Goal: Information Seeking & Learning: Learn about a topic

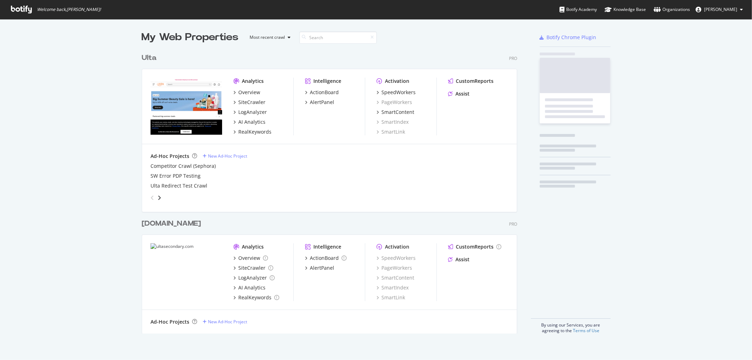
scroll to position [354, 741]
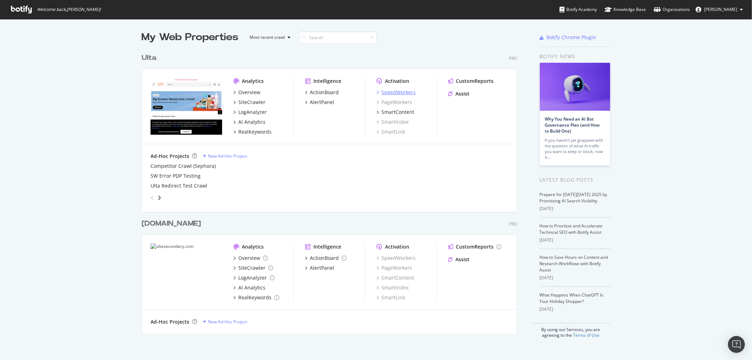
click at [388, 93] on div "SpeedWorkers" at bounding box center [399, 92] width 34 height 7
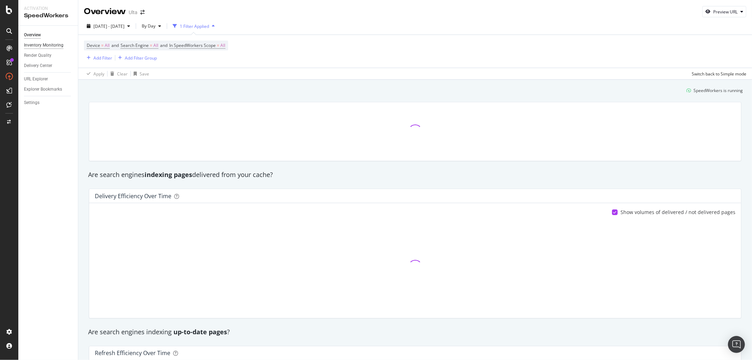
click at [50, 44] on div "Inventory Monitoring" at bounding box center [44, 45] width 40 height 7
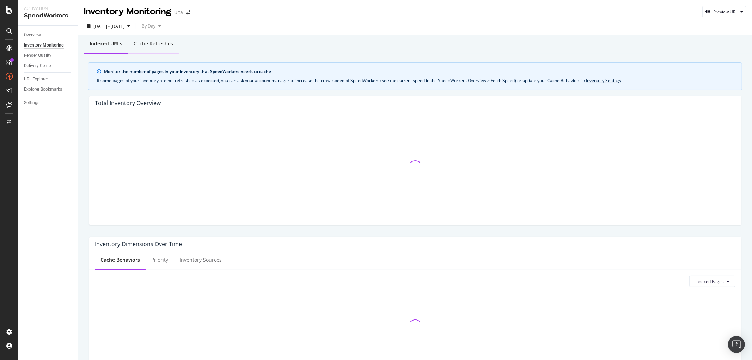
click at [132, 44] on div "Cache refreshes" at bounding box center [153, 44] width 51 height 19
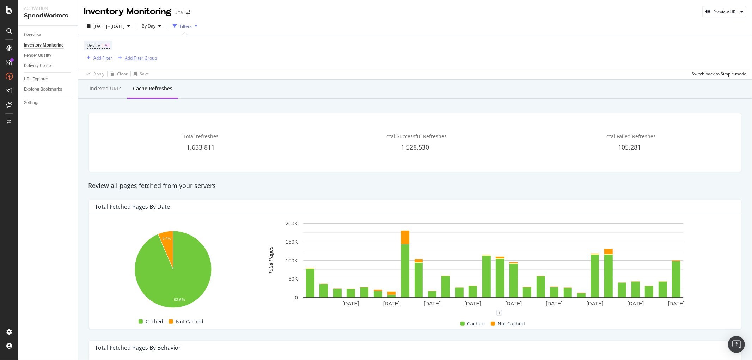
click at [132, 58] on div "Add Filter Group" at bounding box center [141, 58] width 32 height 6
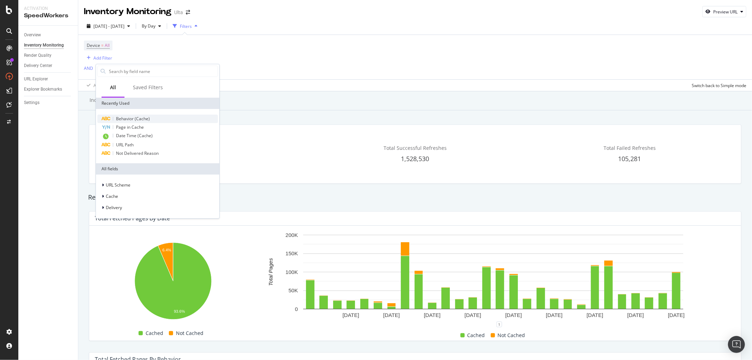
click at [133, 121] on span "Behavior (Cache)" at bounding box center [133, 119] width 34 height 6
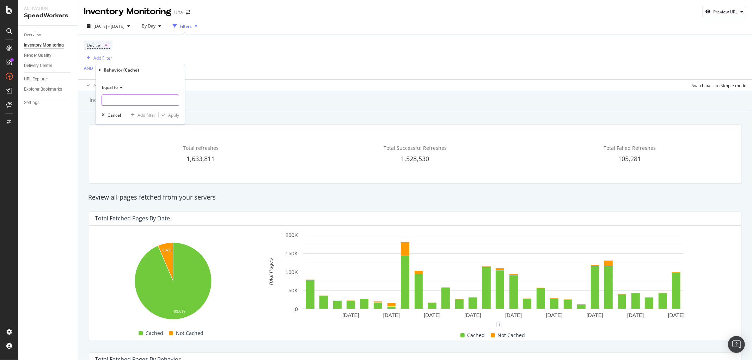
click at [168, 95] on input "text" at bounding box center [140, 100] width 77 height 11
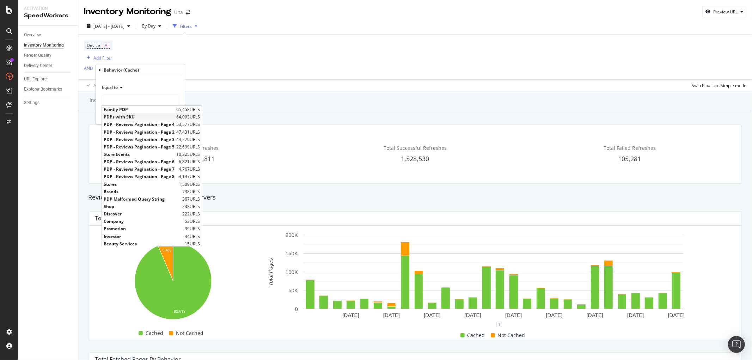
click at [134, 116] on span "PDPs with SKU" at bounding box center [139, 117] width 71 height 6
type input "PDPs with SKU"
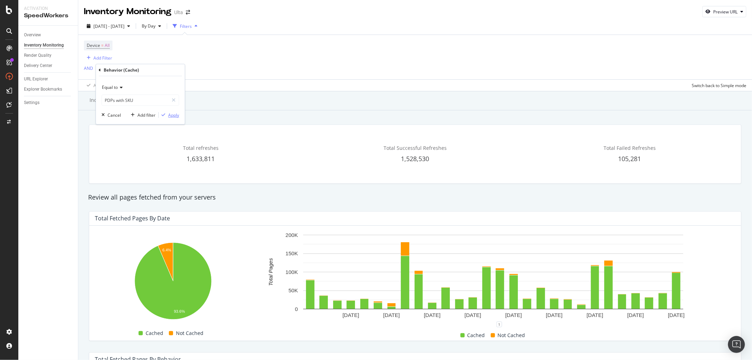
click at [169, 117] on div "Apply" at bounding box center [173, 115] width 11 height 6
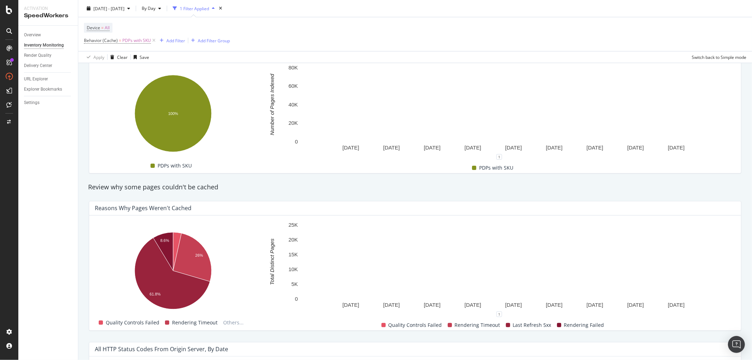
scroll to position [196, 0]
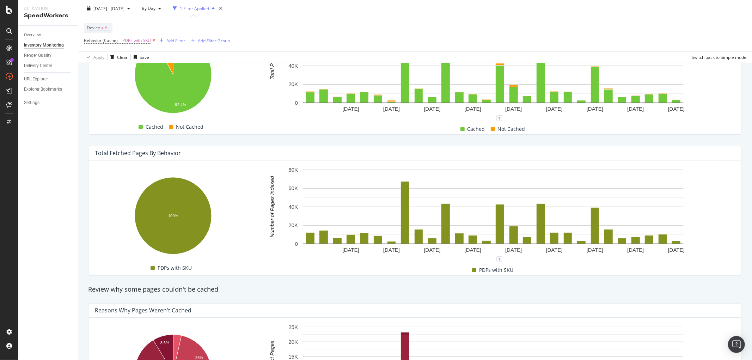
click at [153, 41] on icon at bounding box center [154, 40] width 6 height 7
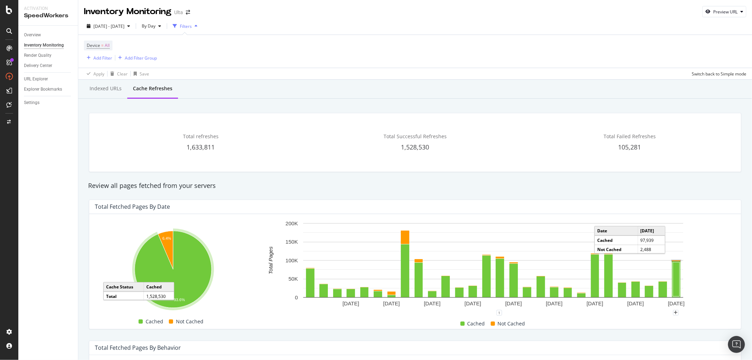
click at [676, 261] on rect "A chart." at bounding box center [676, 261] width 8 height 1
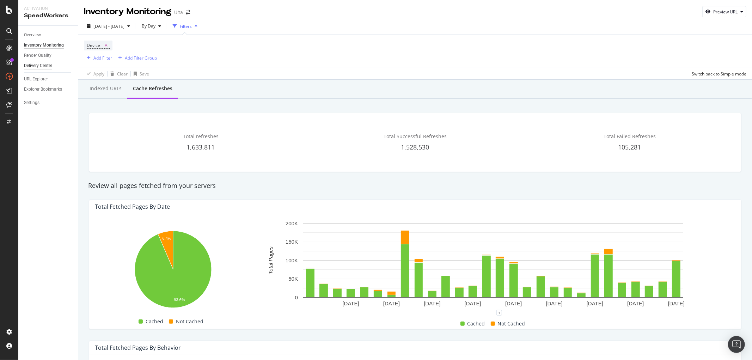
click at [35, 66] on div "Delivery Center" at bounding box center [38, 65] width 28 height 7
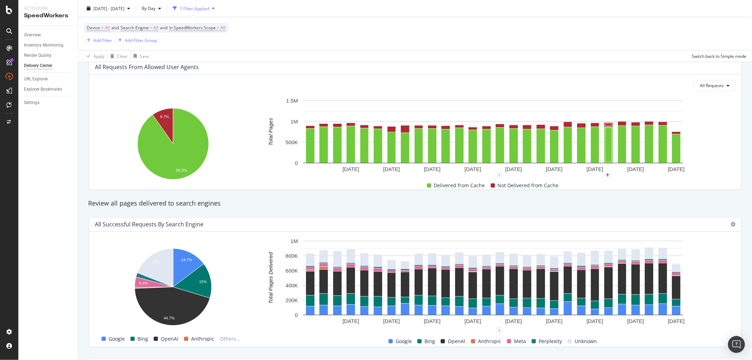
scroll to position [117, 0]
click at [706, 89] on button "All Requests" at bounding box center [715, 85] width 42 height 11
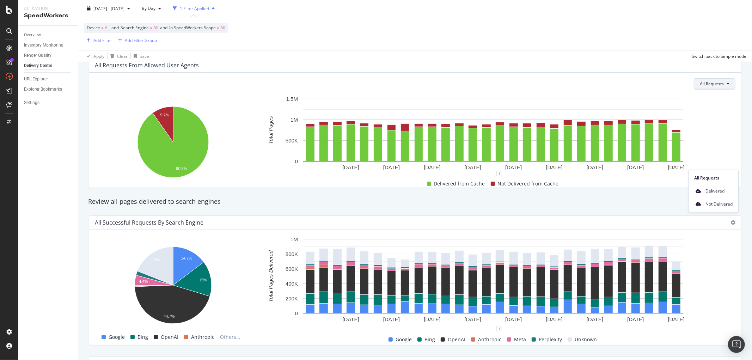
scroll to position [39, 0]
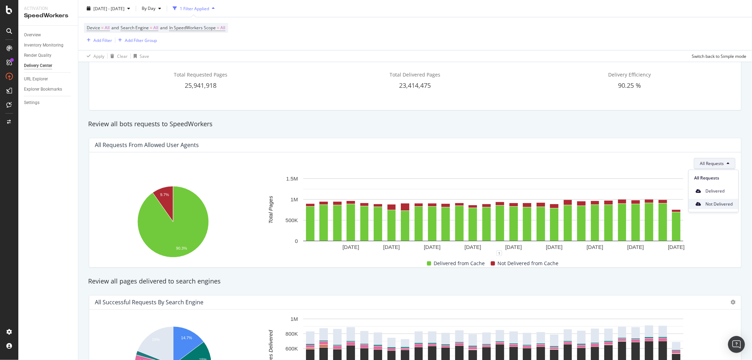
click at [714, 202] on span "Not Delivered" at bounding box center [719, 204] width 27 height 6
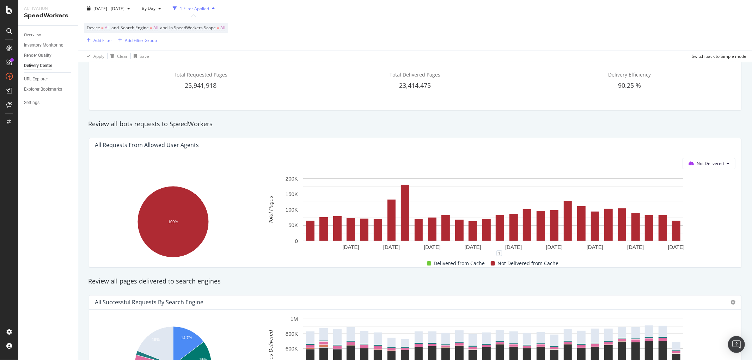
scroll to position [0, 0]
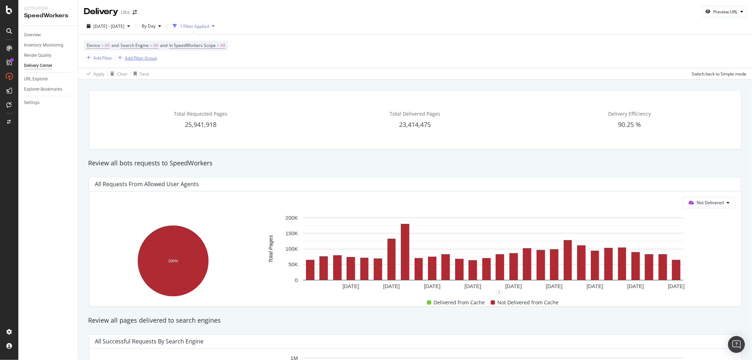
click at [129, 61] on div "Add Filter Group" at bounding box center [141, 58] width 32 height 6
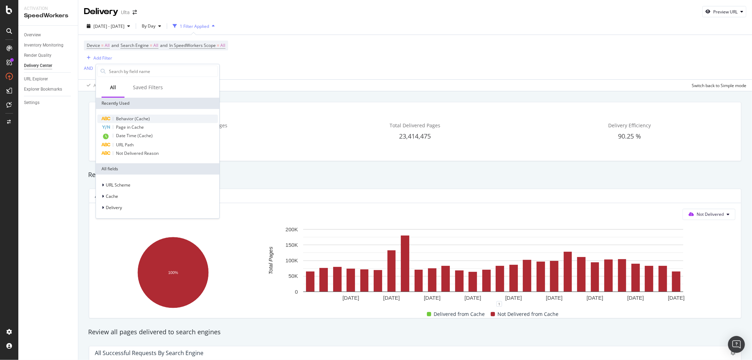
click at [122, 117] on span "Behavior (Cache)" at bounding box center [133, 119] width 34 height 6
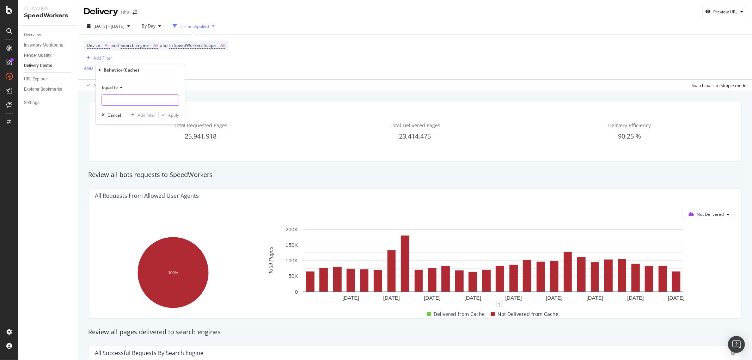
click at [133, 97] on input "text" at bounding box center [140, 100] width 77 height 11
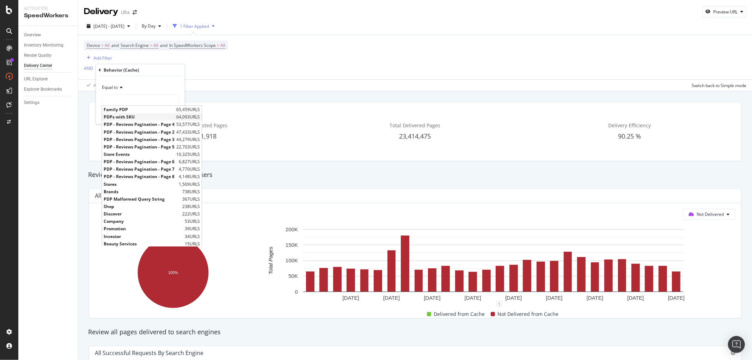
click at [127, 118] on span "PDPs with SKU" at bounding box center [139, 117] width 71 height 6
type input "PDPs with SKU"
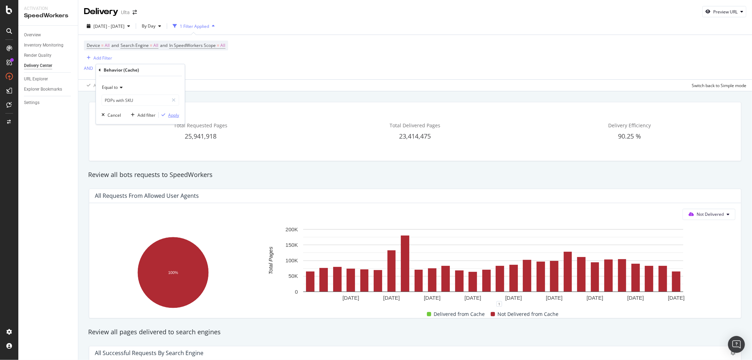
click at [170, 113] on div "Apply" at bounding box center [173, 115] width 11 height 6
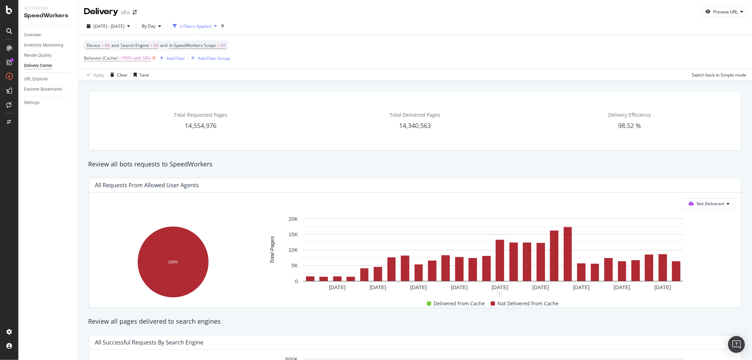
click at [152, 59] on icon at bounding box center [154, 58] width 6 height 7
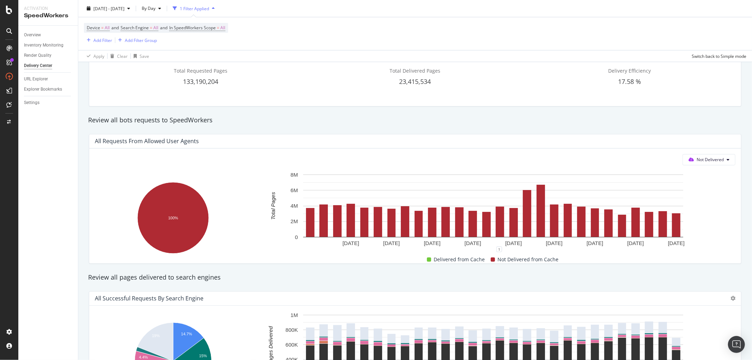
scroll to position [39, 0]
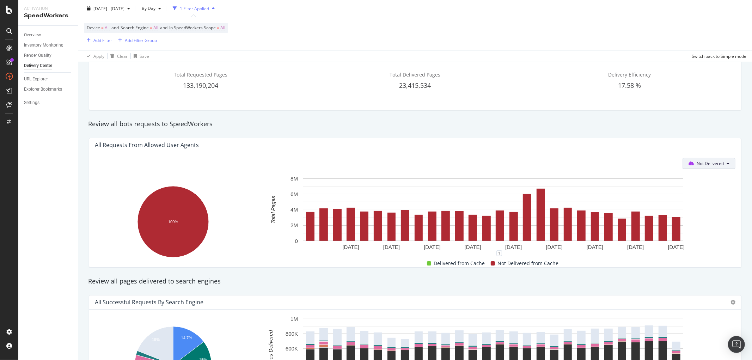
click at [703, 167] on span "Not Delivered" at bounding box center [710, 164] width 27 height 6
click at [704, 182] on div "All Requests" at bounding box center [703, 178] width 50 height 10
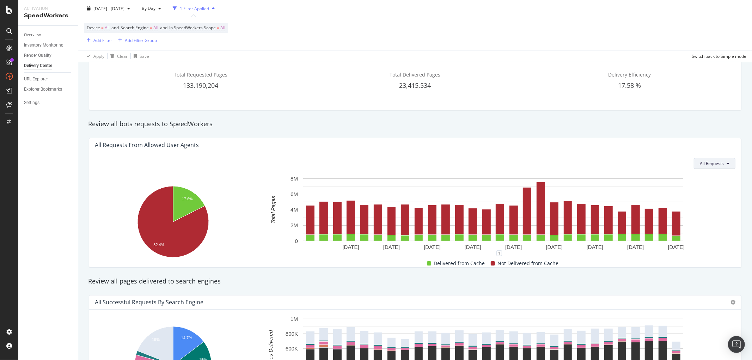
click at [708, 161] on span "All Requests" at bounding box center [712, 164] width 24 height 6
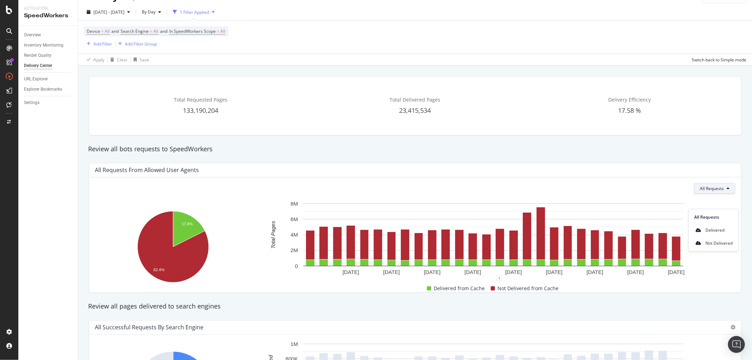
scroll to position [0, 0]
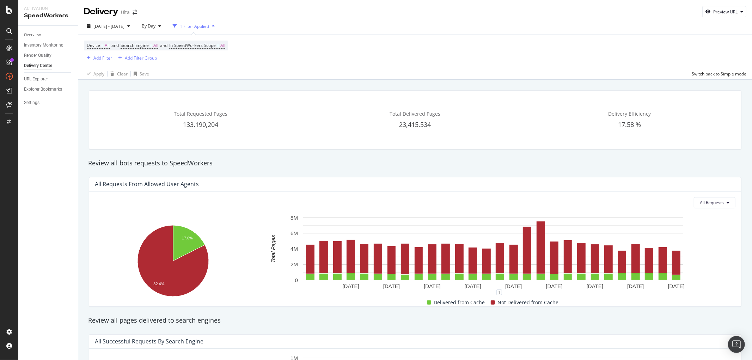
click at [664, 162] on div "Review all bots requests to SpeedWorkers" at bounding box center [415, 163] width 661 height 9
drag, startPoint x: 713, startPoint y: 202, endPoint x: 704, endPoint y: 205, distance: 9.3
click at [708, 204] on span "All Requests" at bounding box center [712, 203] width 24 height 6
click at [713, 233] on span "Delivered" at bounding box center [719, 230] width 27 height 6
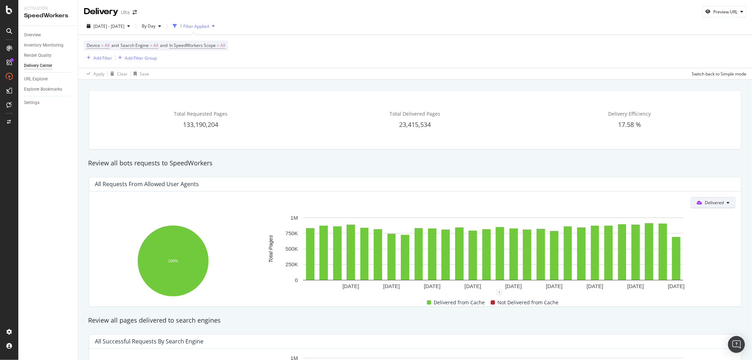
click at [705, 207] on button "Delivered" at bounding box center [713, 202] width 45 height 11
click at [710, 217] on span "All Requests" at bounding box center [710, 217] width 38 height 6
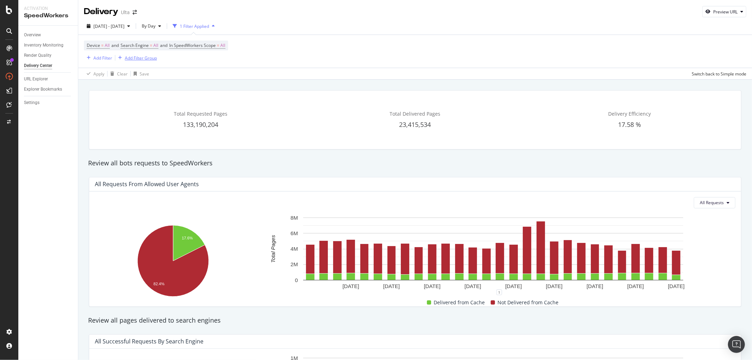
click at [139, 58] on div "Add Filter Group" at bounding box center [141, 58] width 32 height 6
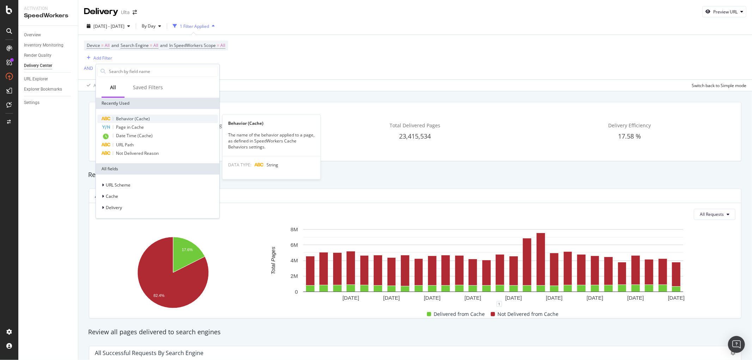
click at [137, 117] on span "Behavior (Cache)" at bounding box center [133, 119] width 34 height 6
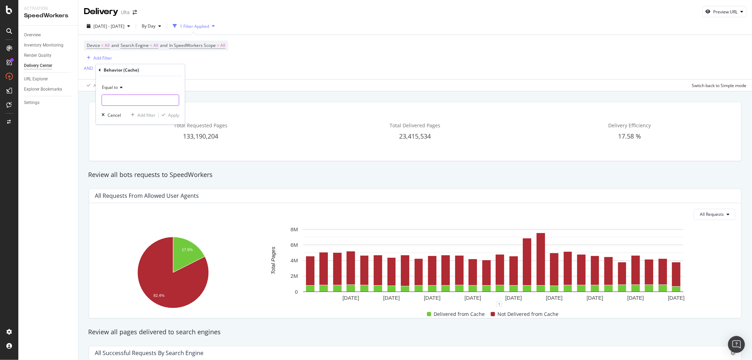
click at [135, 101] on input "text" at bounding box center [140, 100] width 77 height 11
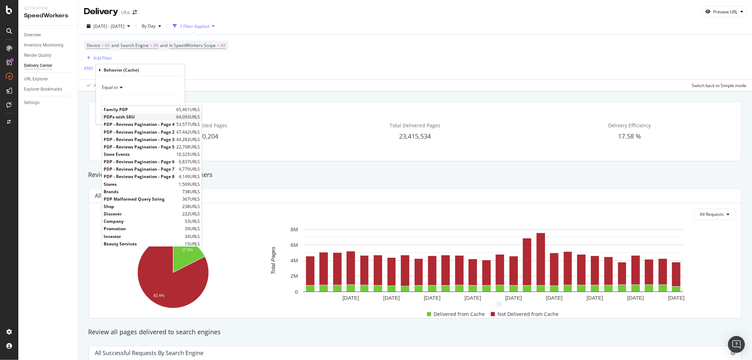
click at [133, 116] on span "PDPs with SKU" at bounding box center [139, 117] width 71 height 6
type input "PDPs with SKU"
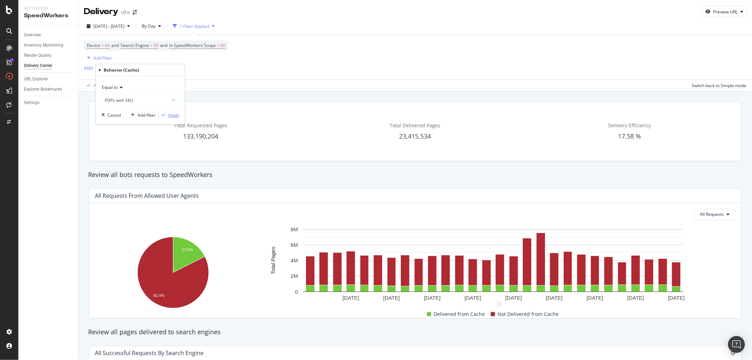
click at [171, 115] on div "Apply" at bounding box center [173, 115] width 11 height 6
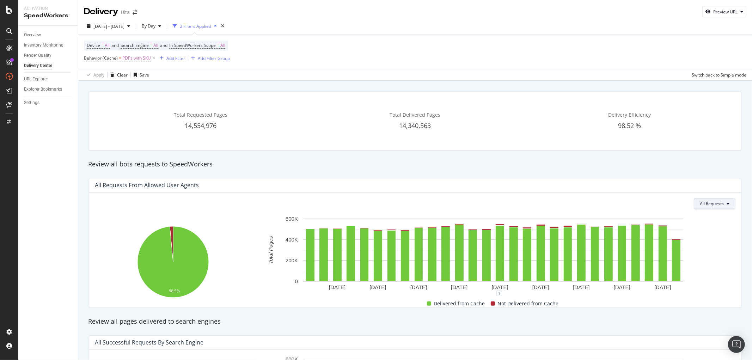
click at [712, 205] on span "All Requests" at bounding box center [712, 204] width 24 height 6
click at [708, 246] on span "Not Delivered" at bounding box center [719, 245] width 27 height 6
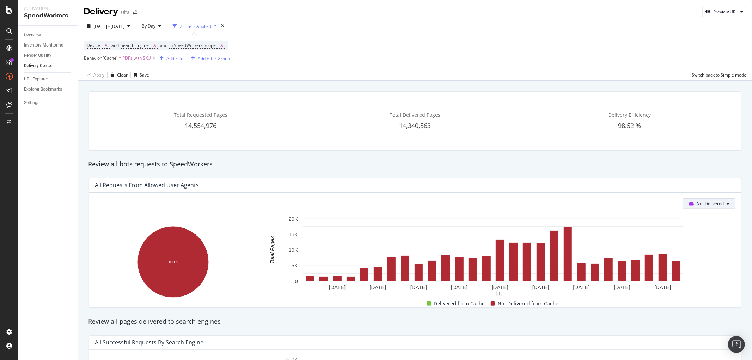
click at [710, 207] on span "Not Delivered" at bounding box center [710, 204] width 27 height 6
click at [706, 221] on span "All Requests" at bounding box center [702, 219] width 39 height 6
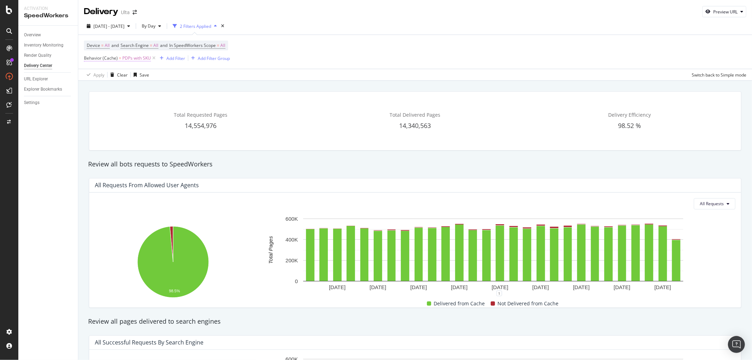
click at [136, 58] on span "PDPs with SKU" at bounding box center [136, 58] width 29 height 10
click at [119, 85] on input "PDPs with SKU" at bounding box center [123, 88] width 67 height 11
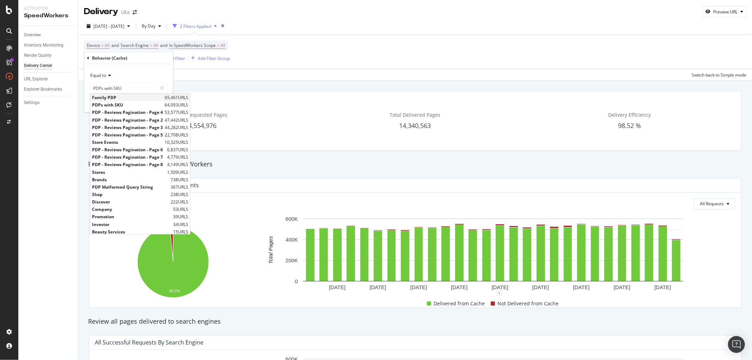
click at [119, 95] on span "Family PDP" at bounding box center [127, 98] width 71 height 6
type input "Family PDP"
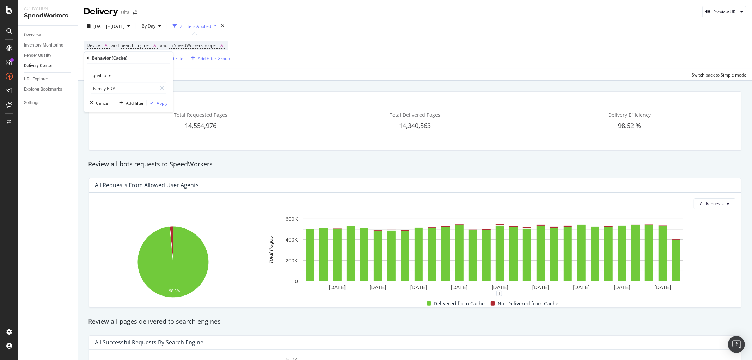
click at [157, 103] on div "Apply" at bounding box center [162, 103] width 11 height 6
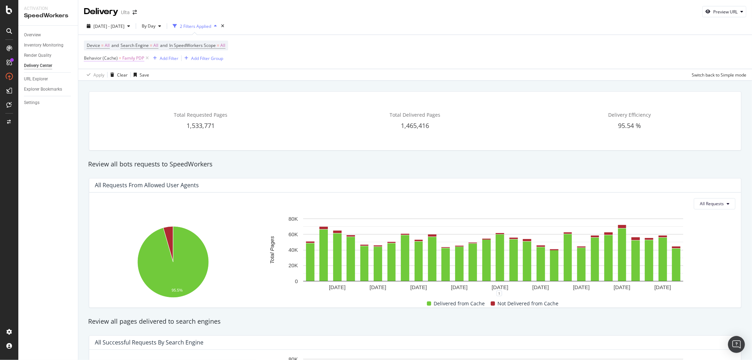
click at [128, 60] on span "Family PDP" at bounding box center [133, 58] width 22 height 10
click at [120, 87] on input "Family PDP" at bounding box center [123, 88] width 67 height 11
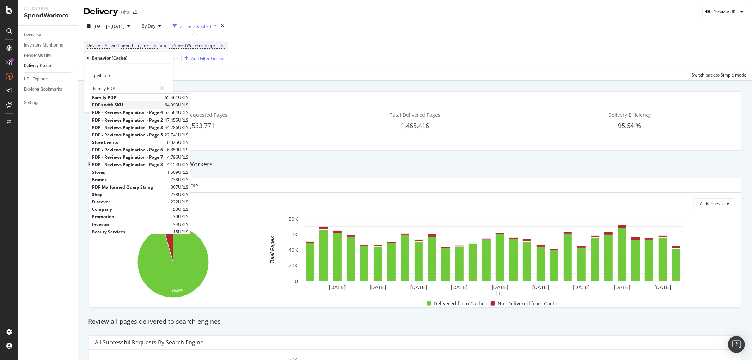
click at [111, 105] on span "PDPs with SKU" at bounding box center [127, 105] width 71 height 6
type input "PDPs with SKU"
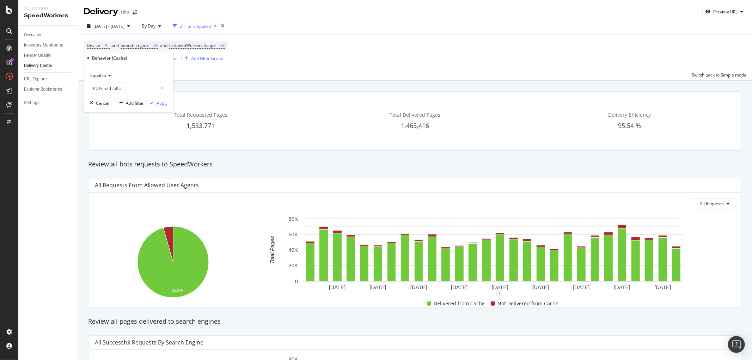
click at [162, 104] on div "Apply" at bounding box center [162, 103] width 11 height 6
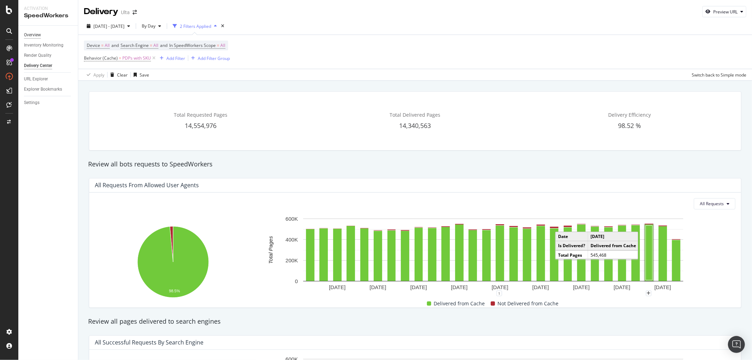
click at [38, 35] on div "Overview" at bounding box center [32, 34] width 17 height 7
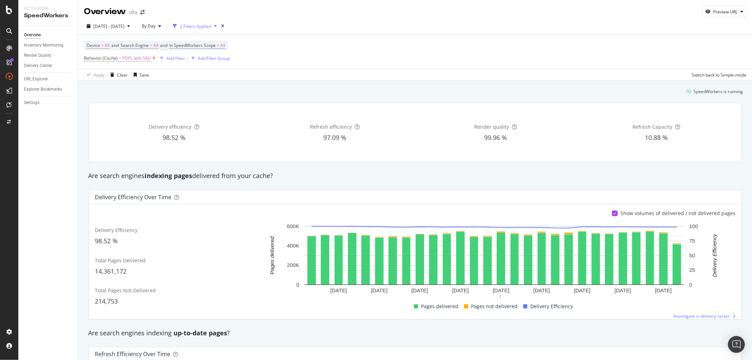
click at [152, 59] on icon at bounding box center [154, 58] width 6 height 7
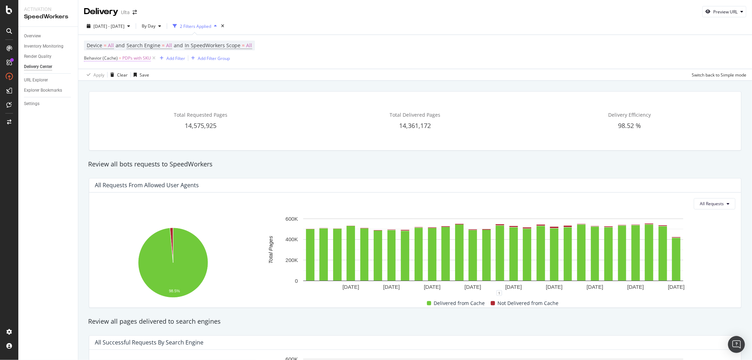
click at [124, 59] on span "PDPs with SKU" at bounding box center [136, 58] width 29 height 10
click at [140, 92] on input "PDPs with SKU" at bounding box center [123, 88] width 67 height 11
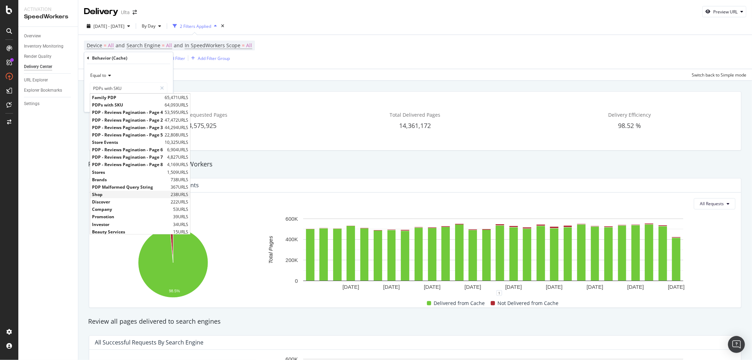
click at [110, 195] on span "Shop" at bounding box center [130, 195] width 77 height 6
type input "Shop"
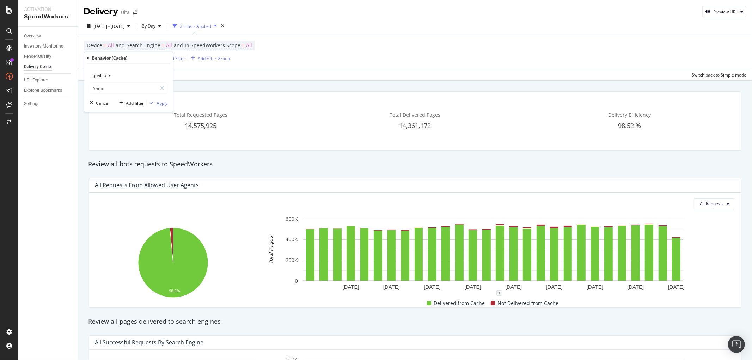
click at [164, 105] on div "Apply" at bounding box center [162, 103] width 11 height 6
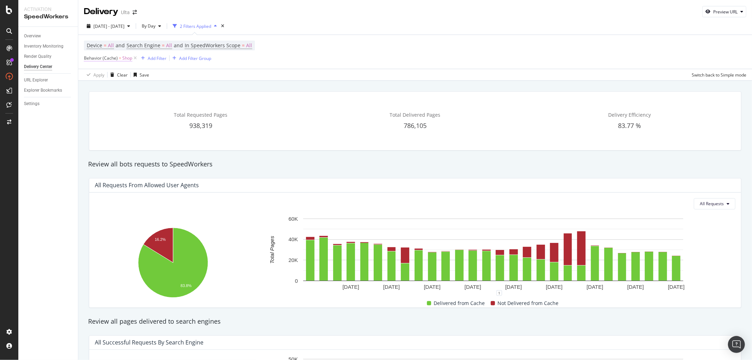
click at [125, 61] on span "Shop" at bounding box center [127, 58] width 10 height 10
click at [132, 89] on input "Shop" at bounding box center [123, 88] width 67 height 11
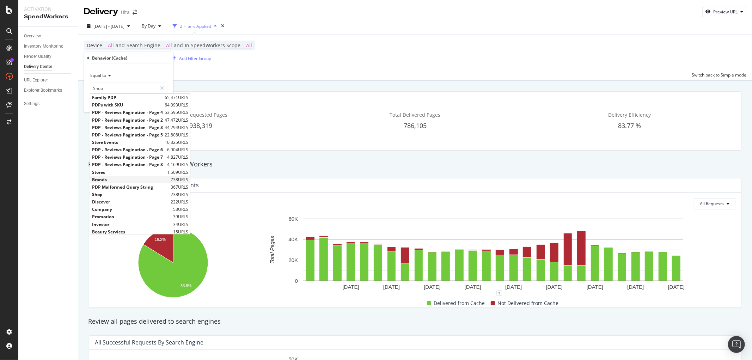
click at [117, 180] on span "Brands" at bounding box center [130, 179] width 77 height 6
type input "Brands"
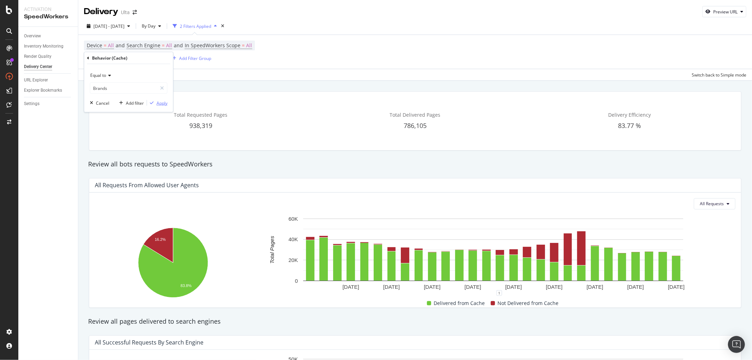
click at [157, 103] on div "Apply" at bounding box center [162, 103] width 11 height 6
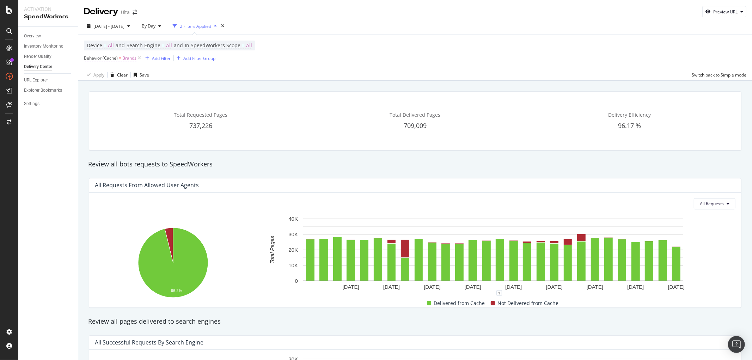
click at [129, 58] on span "Brands" at bounding box center [129, 58] width 14 height 10
click at [131, 86] on input "Brands" at bounding box center [123, 88] width 67 height 11
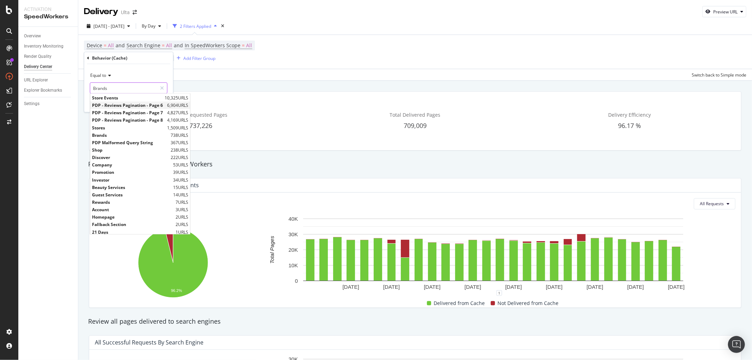
scroll to position [46, 0]
click at [118, 214] on span "Homepage" at bounding box center [133, 216] width 82 height 6
type input "Homepage"
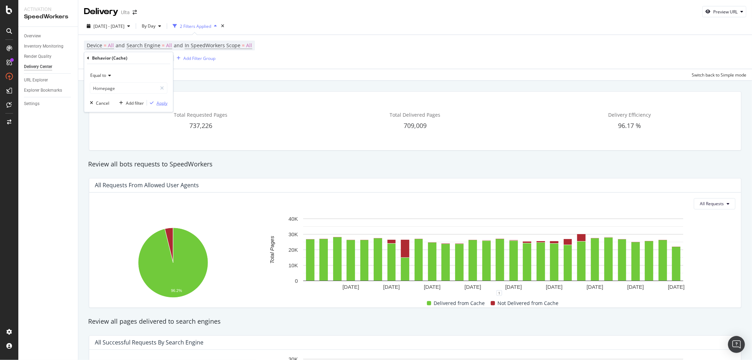
click at [160, 104] on div "Apply" at bounding box center [162, 103] width 11 height 6
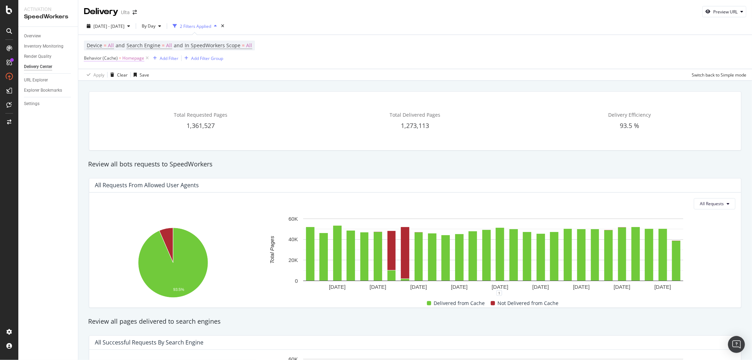
click at [137, 59] on span "Homepage" at bounding box center [133, 58] width 22 height 10
click at [133, 87] on input "Homepage" at bounding box center [123, 88] width 67 height 11
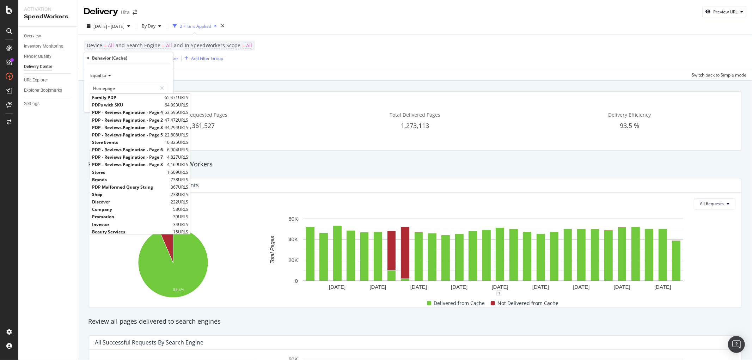
click at [126, 96] on span "Family PDP" at bounding box center [127, 98] width 71 height 6
type input "Family PDP"
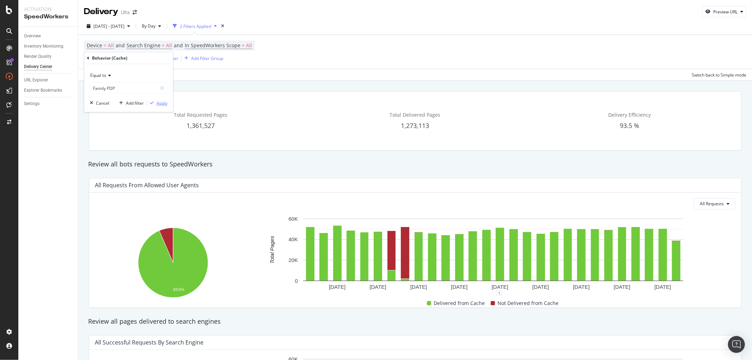
click at [163, 104] on div "Apply" at bounding box center [162, 103] width 11 height 6
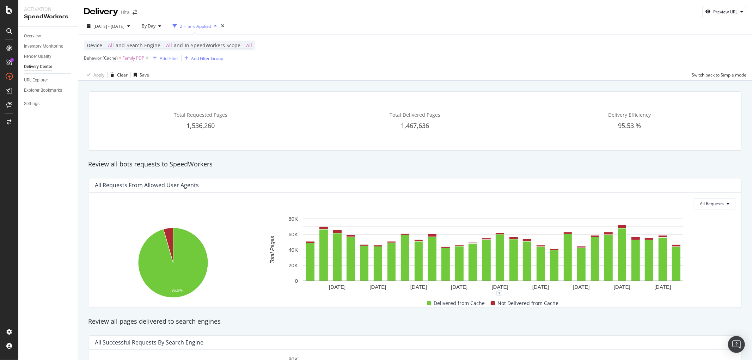
click at [125, 59] on span "Family PDP" at bounding box center [133, 58] width 22 height 10
click at [122, 85] on input "Family PDP" at bounding box center [123, 88] width 67 height 11
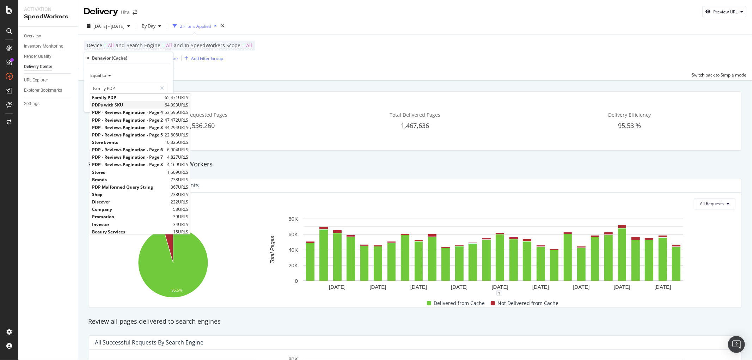
click at [118, 107] on span "PDPs with SKU" at bounding box center [127, 105] width 71 height 6
type input "PDPs with SKU"
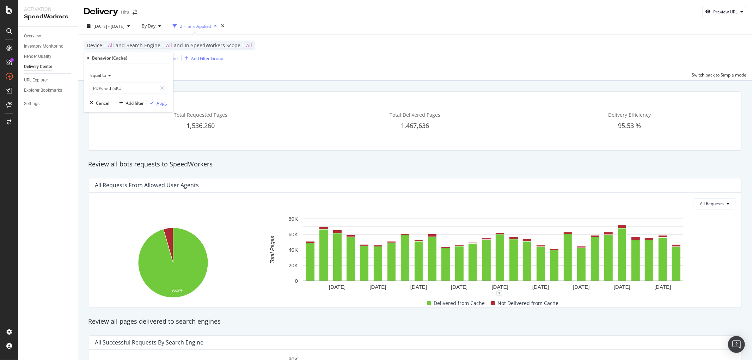
click at [161, 104] on div "Apply" at bounding box center [162, 103] width 11 height 6
